Goal: Transaction & Acquisition: Obtain resource

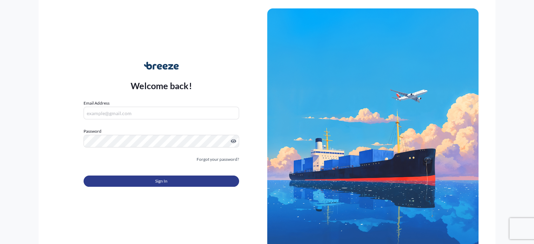
type input "[PERSON_NAME][EMAIL_ADDRESS][PERSON_NAME][DOMAIN_NAME]"
click at [145, 181] on button "Sign In" at bounding box center [161, 181] width 155 height 11
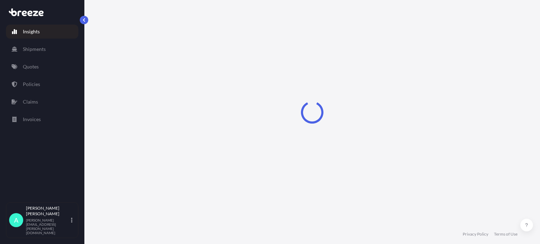
select select "2025"
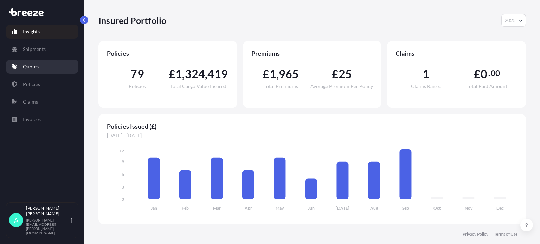
click at [38, 62] on link "Quotes" at bounding box center [42, 67] width 72 height 14
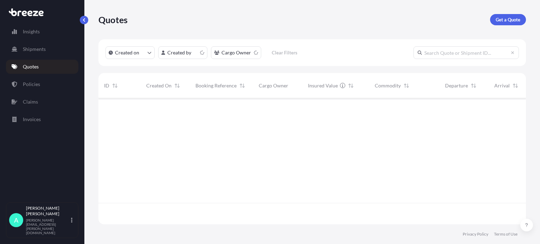
scroll to position [125, 422]
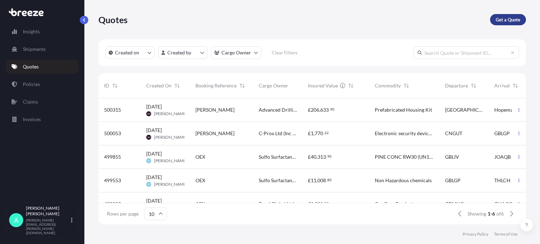
click at [496, 21] on p "Get a Quote" at bounding box center [507, 19] width 25 height 7
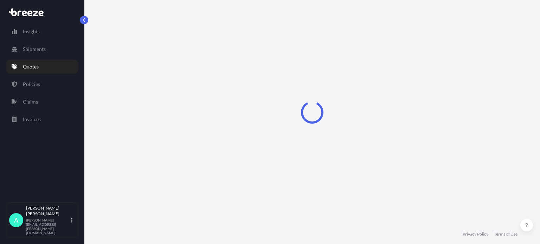
select select "Sea"
select select "1"
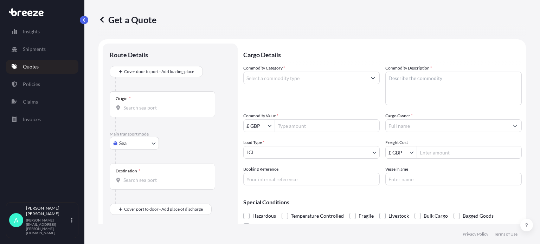
scroll to position [11, 0]
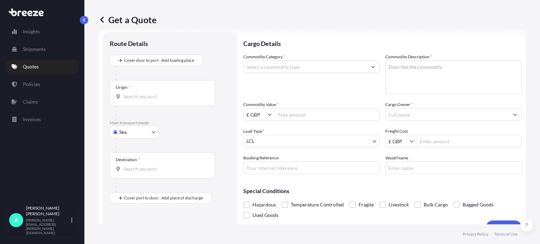
click at [142, 92] on div "Origin *" at bounding box center [162, 93] width 105 height 26
click at [142, 93] on input "Origin *" at bounding box center [164, 96] width 83 height 7
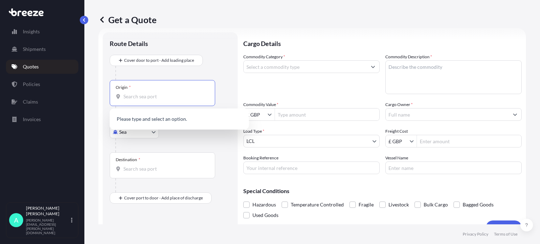
click at [129, 133] on body "0 options available. Insights Shipments Quotes Policies Claims Invoices A [PERS…" at bounding box center [270, 122] width 540 height 244
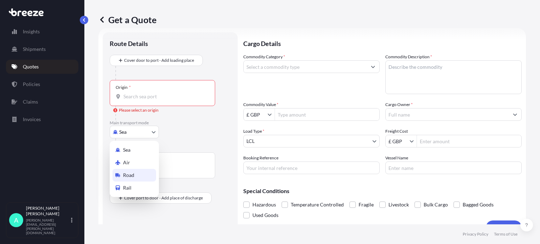
click at [128, 173] on span "Road" at bounding box center [128, 175] width 11 height 7
select select "Road"
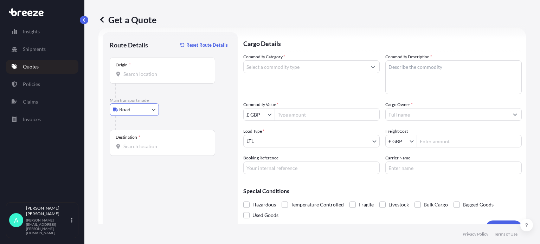
click at [139, 72] on input "Origin *" at bounding box center [164, 74] width 83 height 7
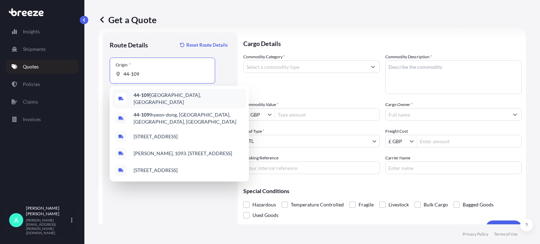
click at [154, 98] on span "[STREET_ADDRESS]" at bounding box center [188, 99] width 110 height 14
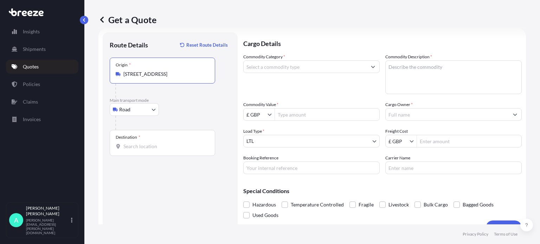
type input "[STREET_ADDRESS]"
click at [136, 148] on input "Destination *" at bounding box center [164, 146] width 83 height 7
drag, startPoint x: 138, startPoint y: 144, endPoint x: 145, endPoint y: 144, distance: 7.0
click at [138, 144] on input "s35" at bounding box center [164, 146] width 83 height 7
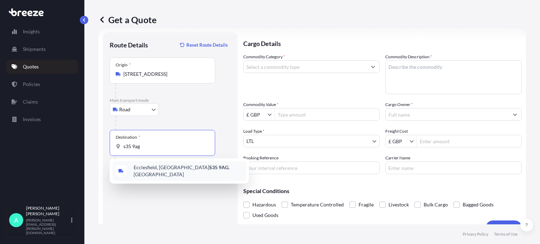
click at [162, 167] on span "[STREET_ADDRESS]" at bounding box center [188, 171] width 110 height 14
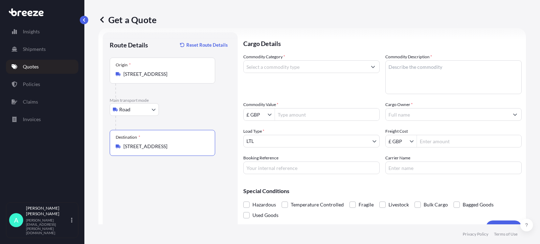
type input "[STREET_ADDRESS]"
click at [309, 68] on input "Commodity Category *" at bounding box center [304, 66] width 123 height 13
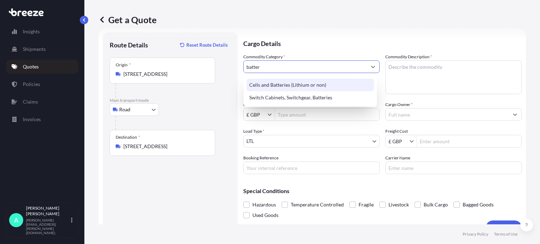
click at [285, 85] on div "Cells and Batteries (Lithium or non)" at bounding box center [310, 85] width 128 height 13
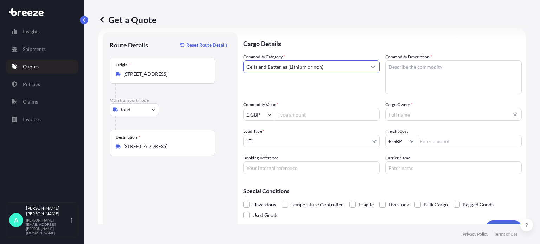
type input "Cells and Batteries (Lithium or non)"
click at [409, 69] on textarea "Commodity Description *" at bounding box center [453, 77] width 136 height 34
type textarea "Telemetric devices and adapters"
click at [301, 118] on input "Commodity Value *" at bounding box center [327, 114] width 104 height 13
paste input "130048.14"
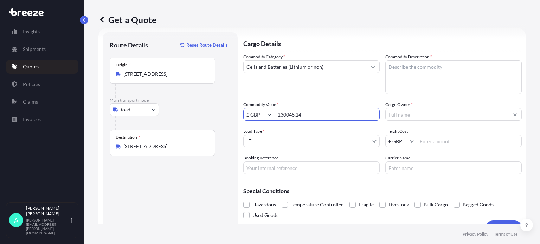
type input "130,048.14"
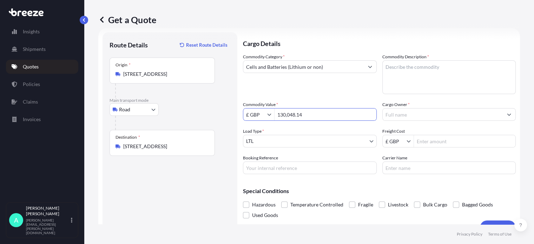
click at [424, 115] on input "Cargo Owner *" at bounding box center [443, 114] width 120 height 13
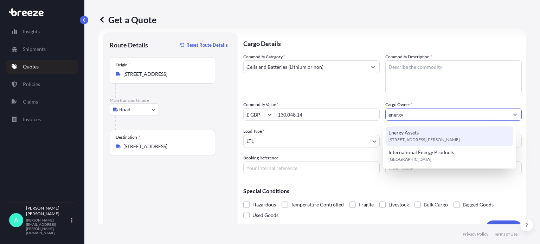
click at [418, 136] on span "[STREET_ADDRESS][PERSON_NAME]" at bounding box center [423, 139] width 71 height 7
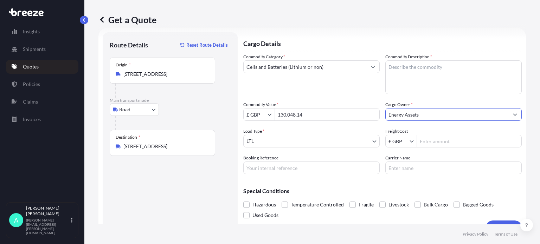
type input "Energy Assets"
click at [410, 69] on textarea "Commodity Description *" at bounding box center [453, 77] width 136 height 34
type textarea "Telemetric devices and adapters"
click at [286, 138] on body "Insights Shipments Quotes Policies Claims Invoices A [PERSON_NAME] [PERSON_NAME…" at bounding box center [270, 122] width 540 height 244
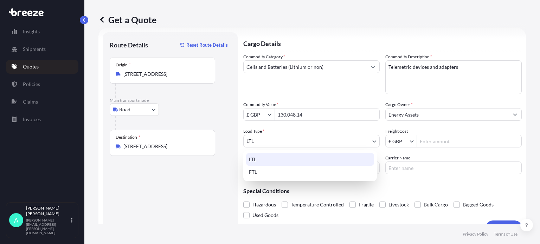
click at [262, 159] on div "LTL" at bounding box center [310, 159] width 128 height 13
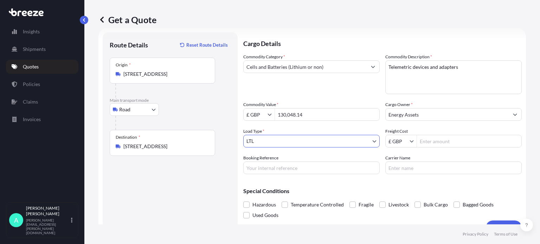
click at [447, 143] on input "Freight Cost" at bounding box center [469, 141] width 104 height 13
click at [268, 172] on input "Booking Reference" at bounding box center [311, 168] width 136 height 13
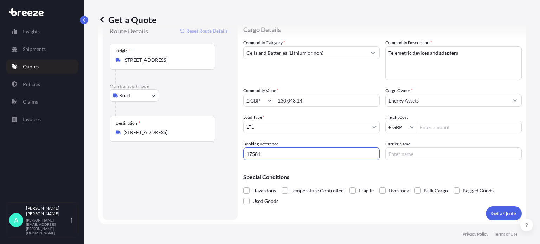
type input "17581"
click at [272, 194] on span "Hazardous" at bounding box center [264, 190] width 24 height 11
click at [243, 185] on input "Hazardous" at bounding box center [243, 185] width 0 height 0
